Goal: Find specific page/section: Find specific page/section

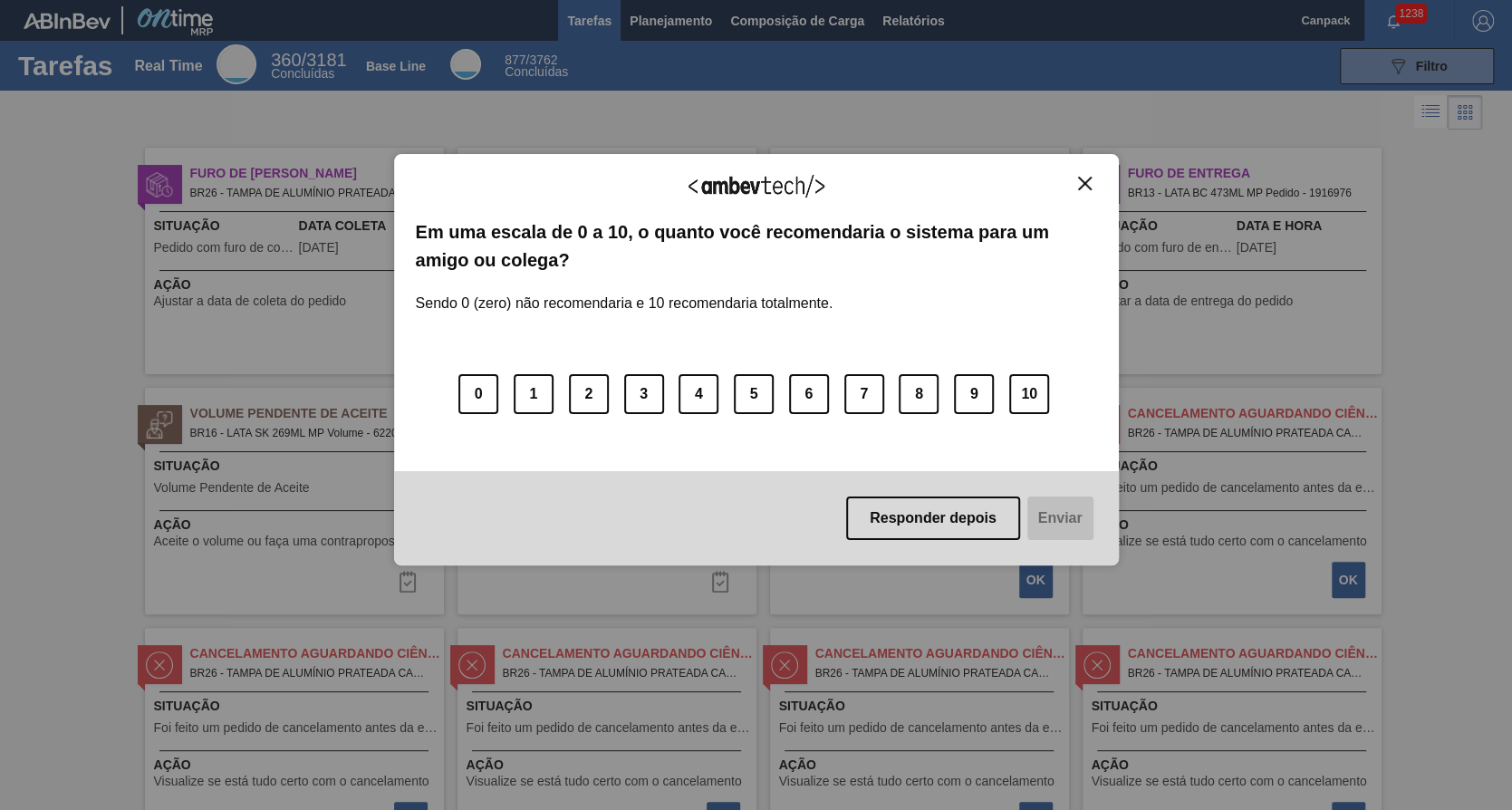
click at [990, 523] on button "Responder depois" at bounding box center [933, 519] width 174 height 44
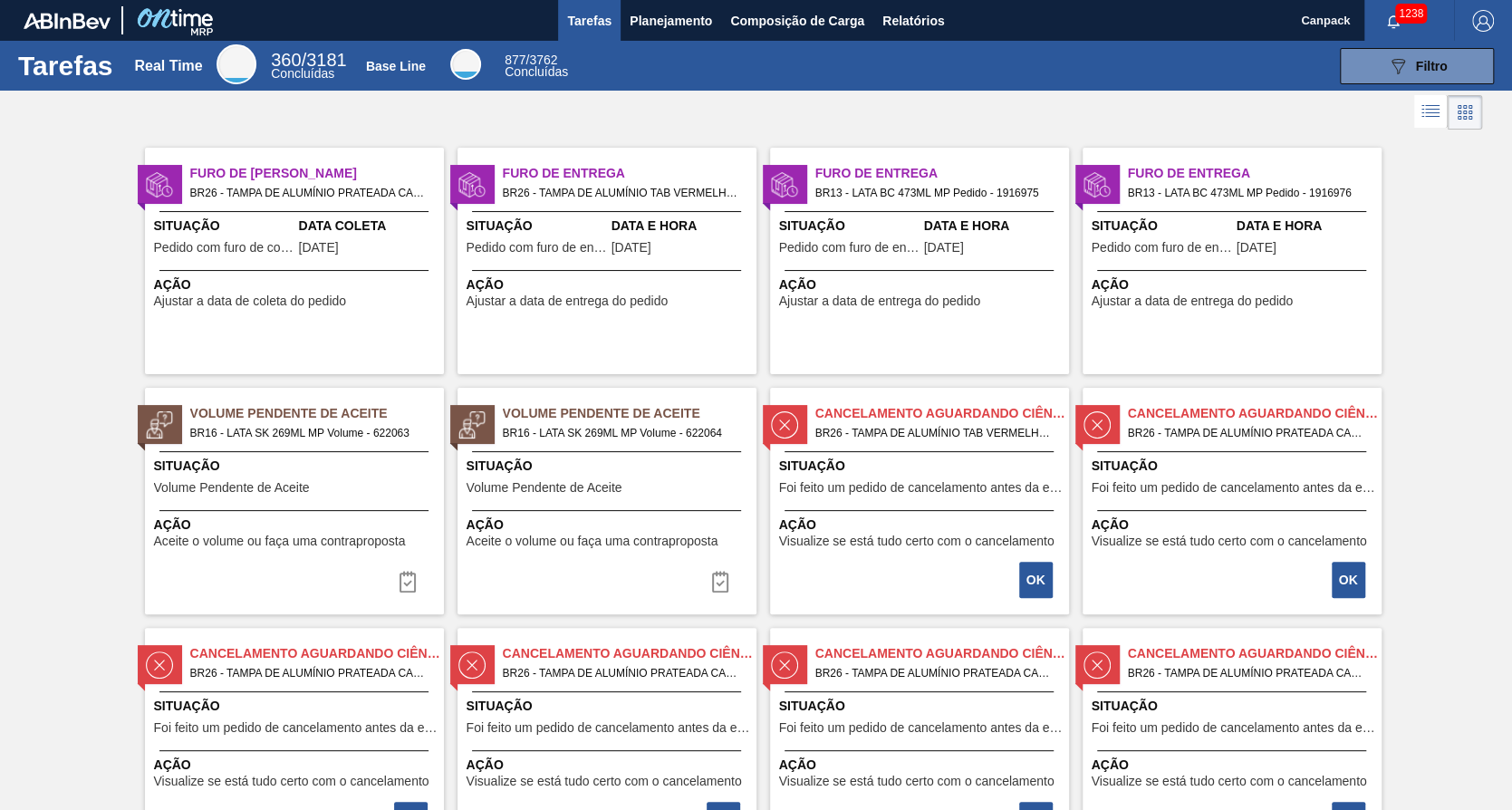
click at [691, 52] on div "089F7B8B-B2A5-4AFE-B5C0-19BA573D28AC Filtro" at bounding box center [1042, 66] width 923 height 36
click at [688, 24] on span "Planejamento" at bounding box center [671, 21] width 82 height 22
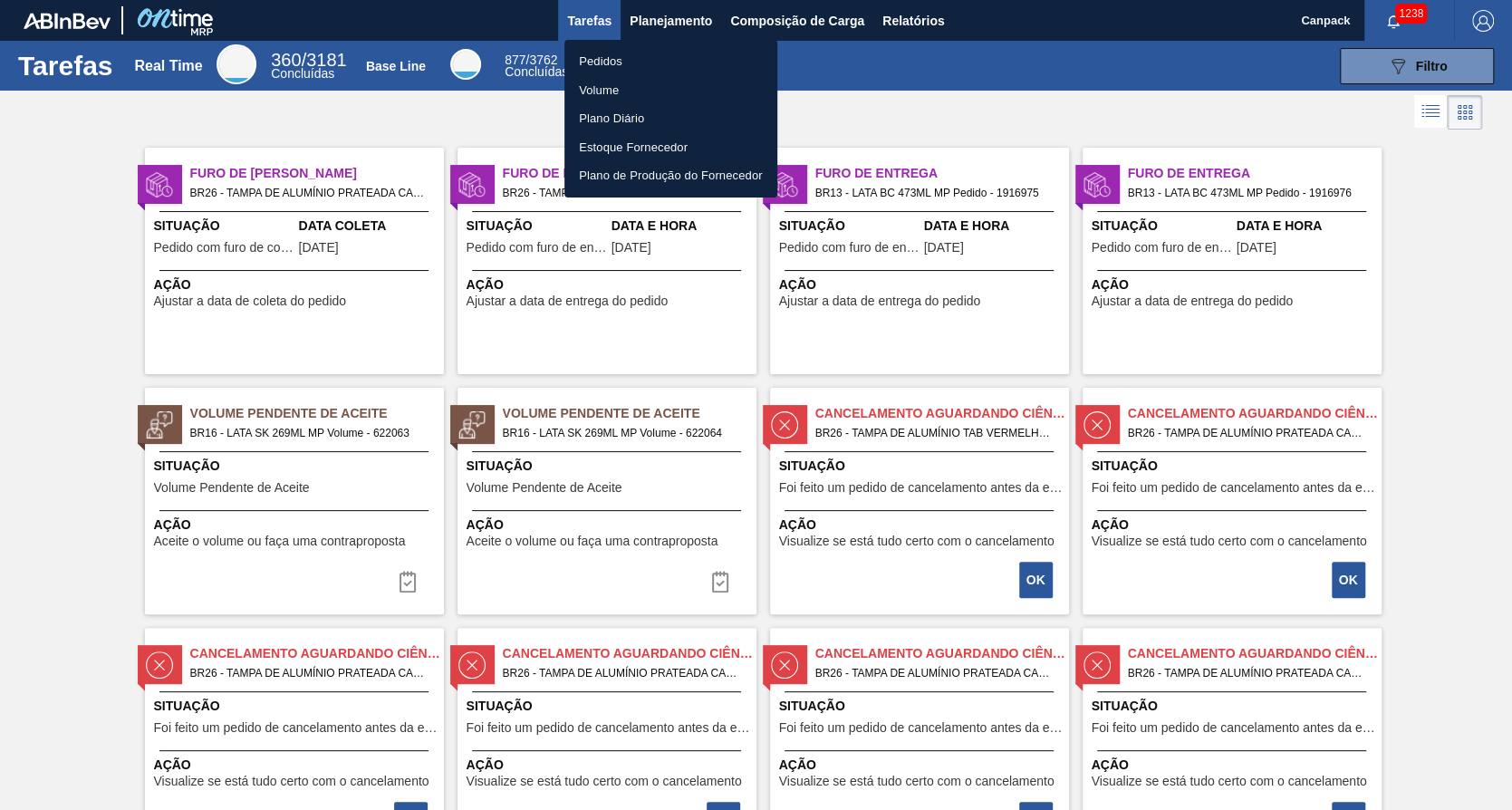
click at [679, 69] on li "Pedidos" at bounding box center [671, 61] width 213 height 29
